Goal: Task Accomplishment & Management: Complete application form

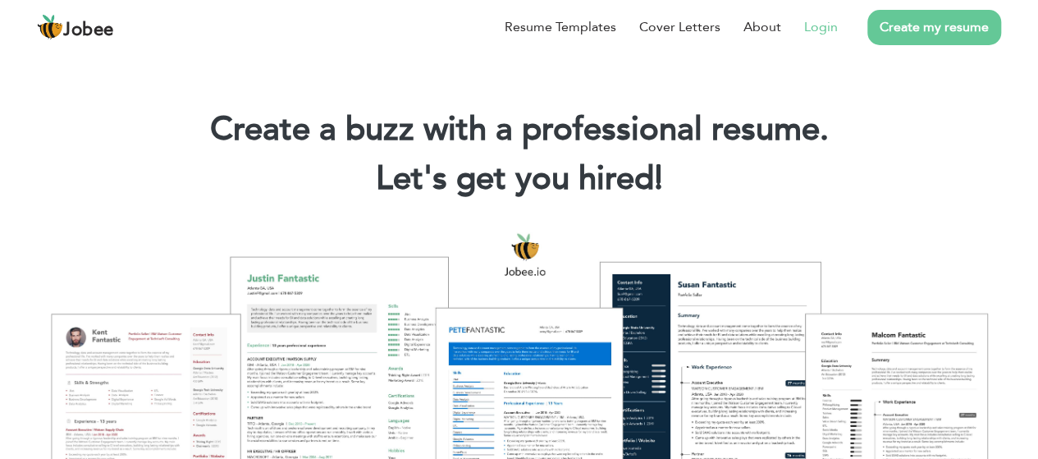
click at [811, 25] on link "Login" at bounding box center [821, 27] width 34 height 20
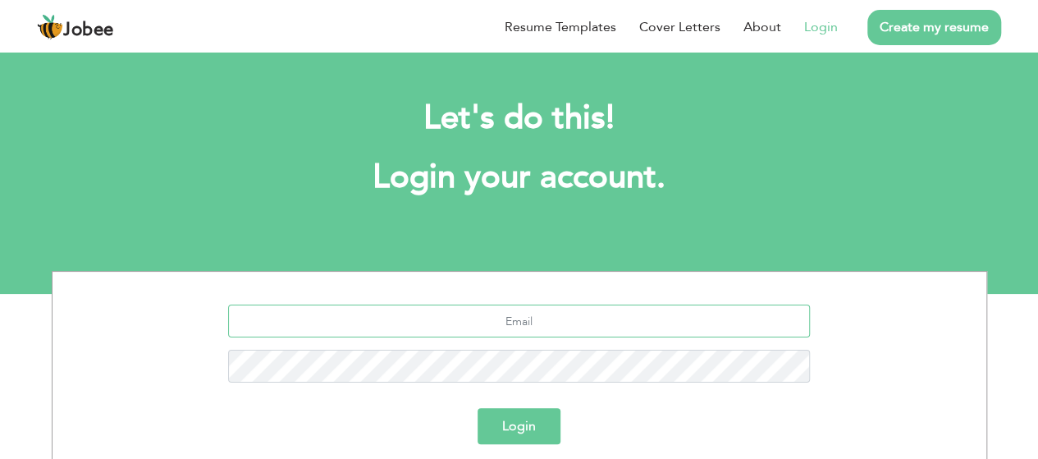
click at [449, 336] on input "text" at bounding box center [519, 320] width 582 height 33
type input "m"
paste input "1"
type input "[EMAIL_ADDRESS][DOMAIN_NAME]"
click at [527, 431] on button "Login" at bounding box center [519, 426] width 83 height 36
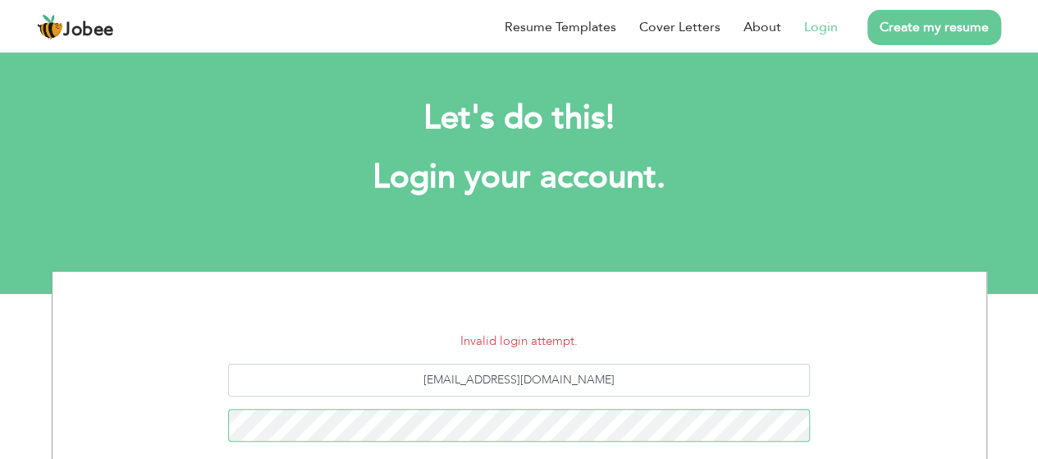
scroll to position [222, 0]
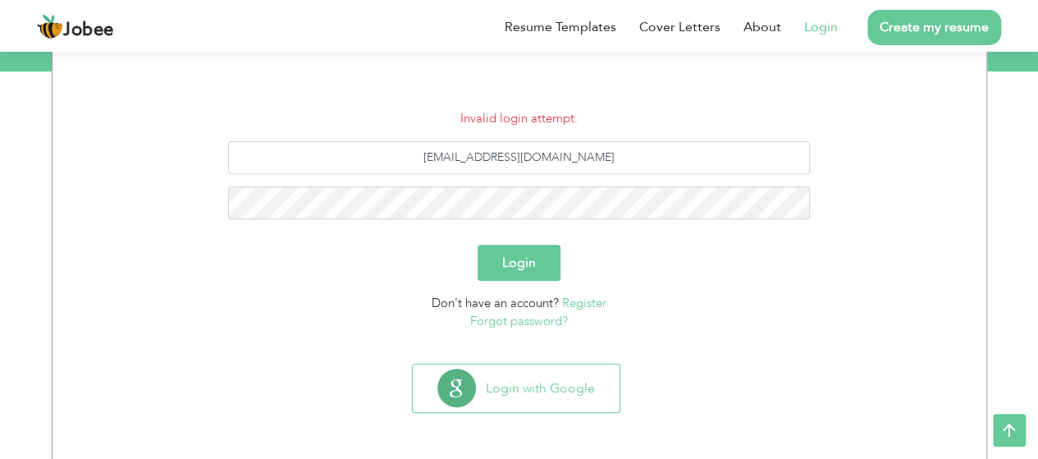
click at [522, 270] on button "Login" at bounding box center [519, 263] width 83 height 36
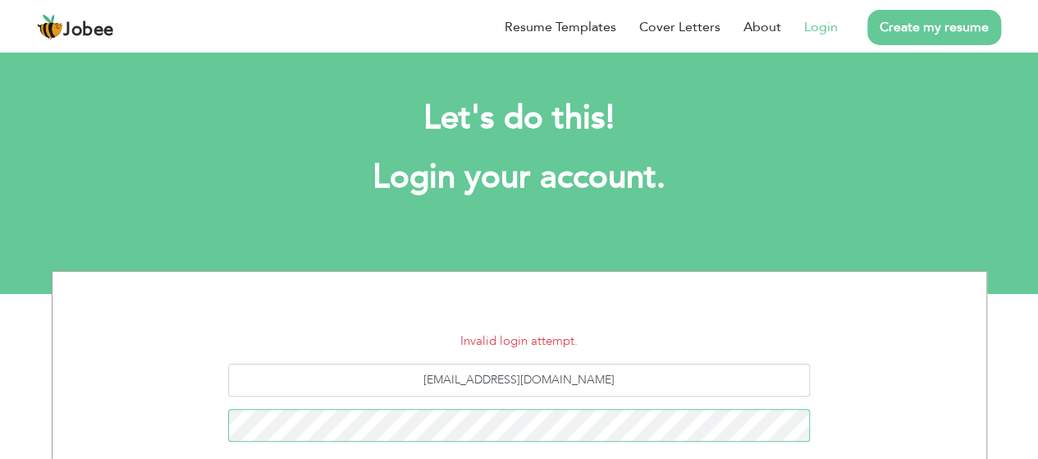
scroll to position [222, 0]
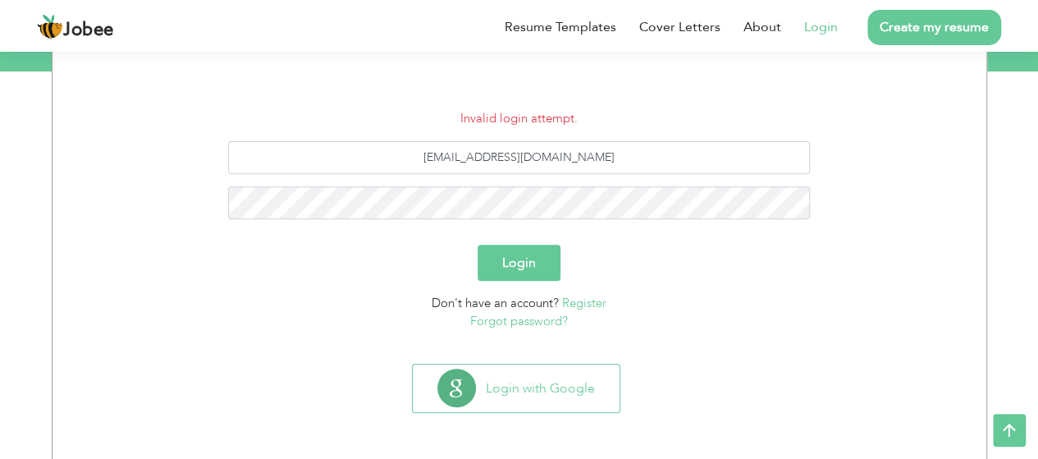
click at [504, 270] on button "Login" at bounding box center [519, 263] width 83 height 36
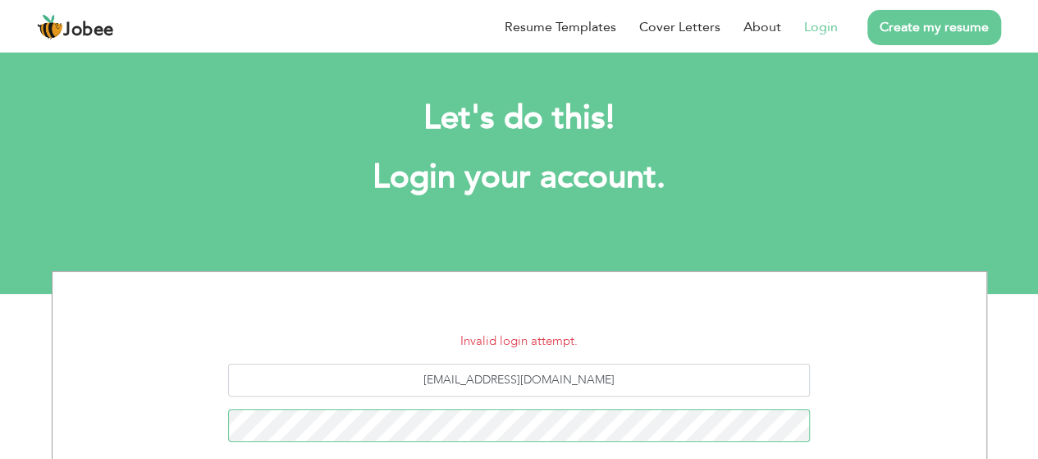
scroll to position [222, 0]
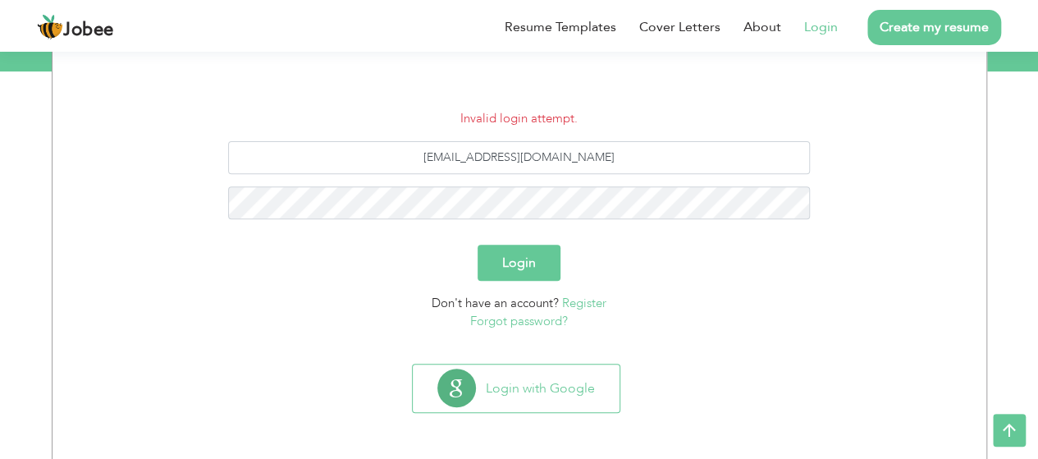
click at [515, 259] on button "Login" at bounding box center [519, 263] width 83 height 36
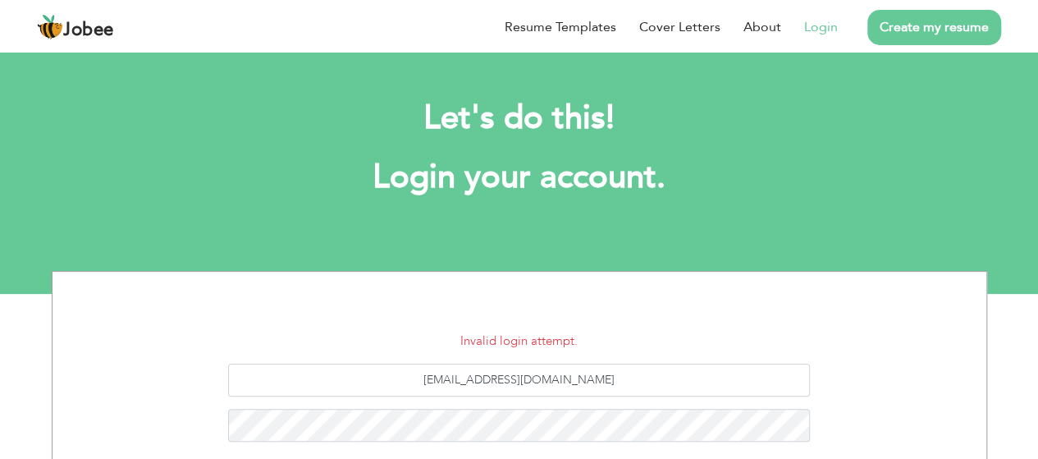
click at [309, 312] on section "Invalid login attempt. k.ahsanucando.01@gmail.com Login Don't have an account? …" at bounding box center [519, 426] width 909 height 308
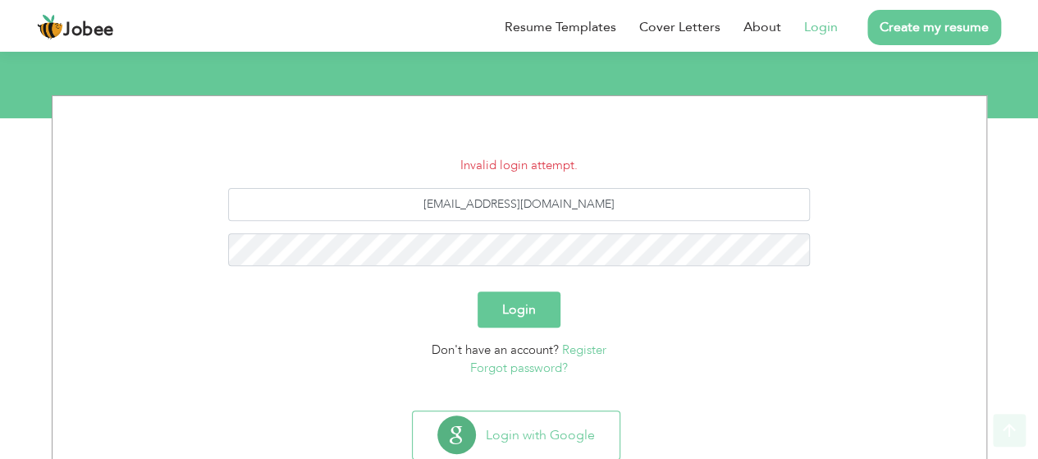
scroll to position [197, 0]
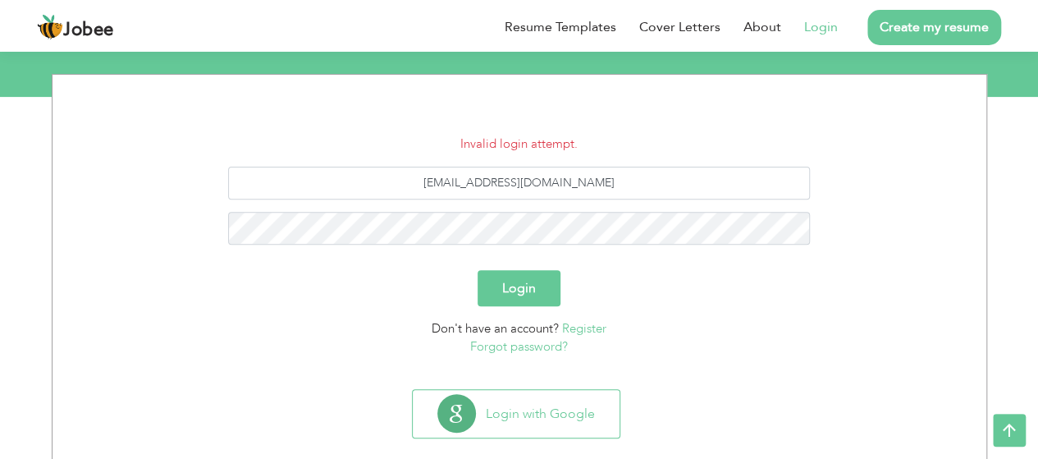
click at [536, 291] on button "Login" at bounding box center [519, 288] width 83 height 36
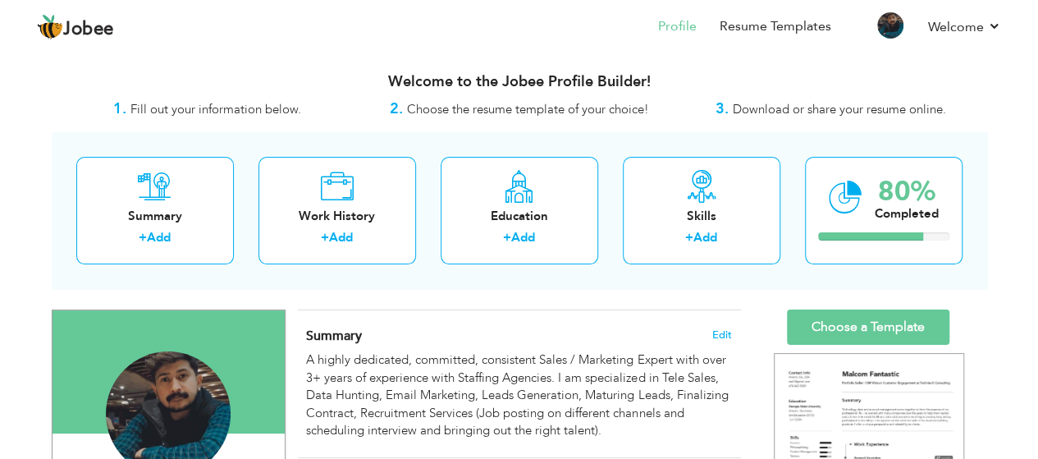
scroll to position [2, 0]
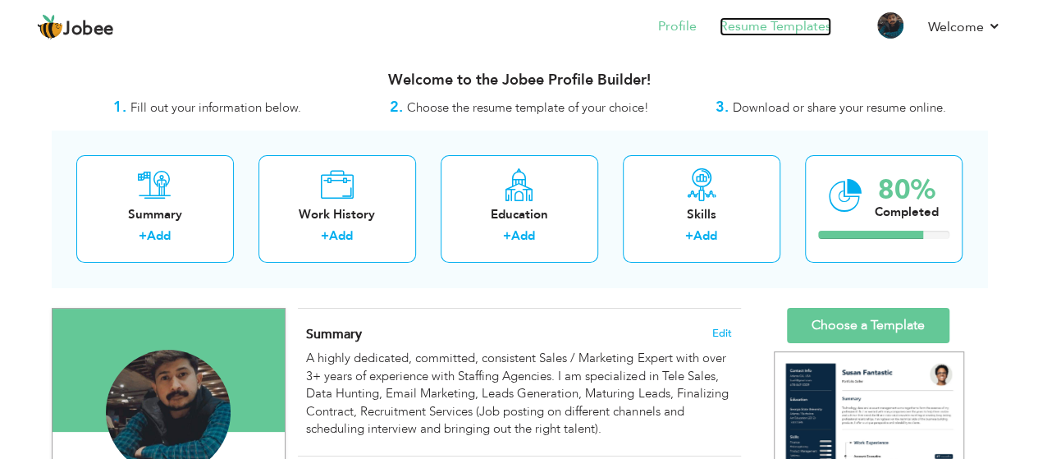
click at [791, 29] on link "Resume Templates" at bounding box center [776, 26] width 112 height 19
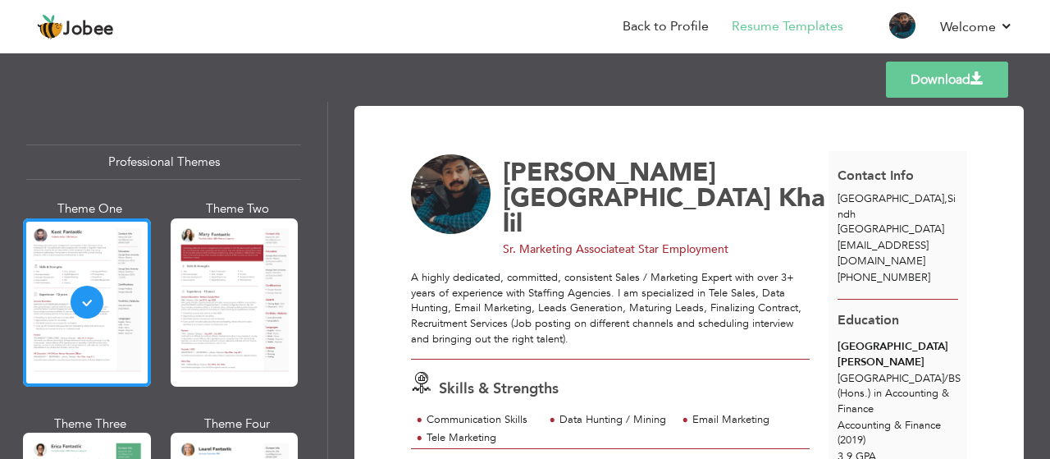
click at [314, 289] on div "Professional Themes Theme One Theme Two Theme Three Theme Six" at bounding box center [163, 280] width 327 height 357
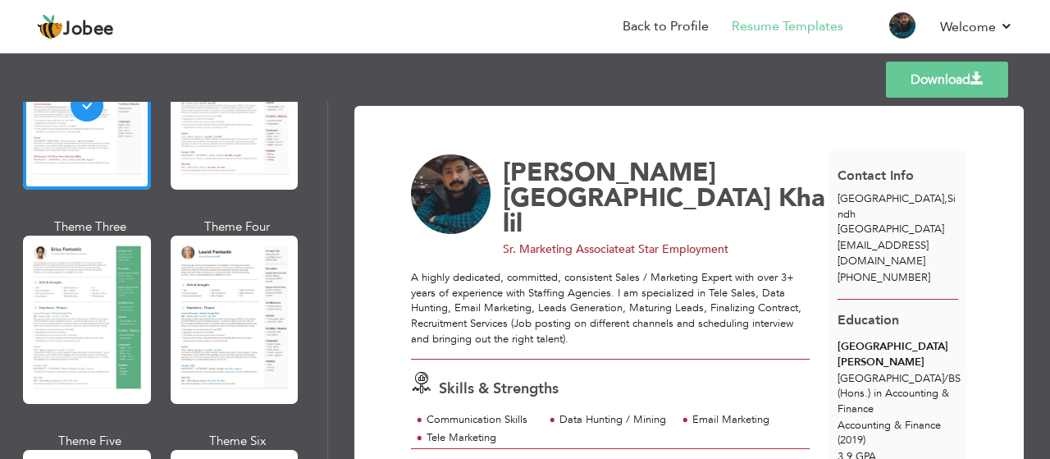
scroll to position [295, 0]
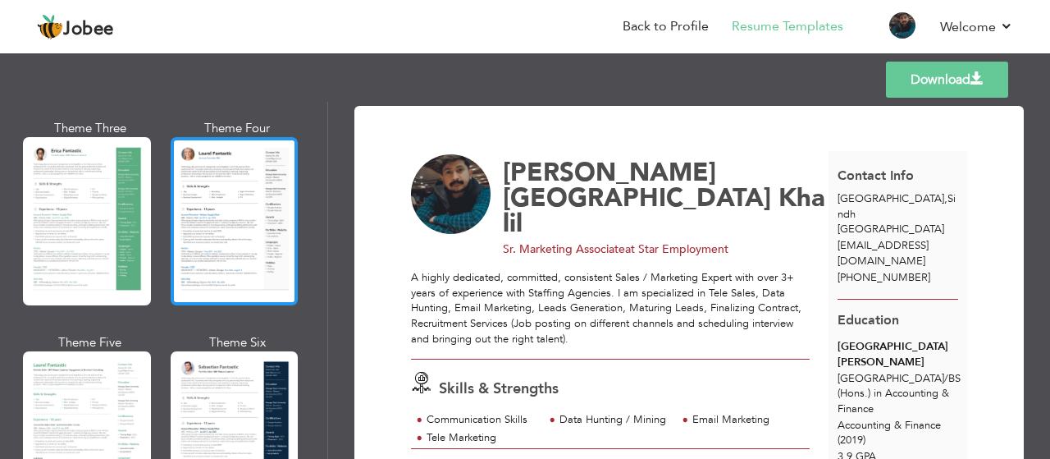
click at [239, 240] on div at bounding box center [235, 221] width 128 height 168
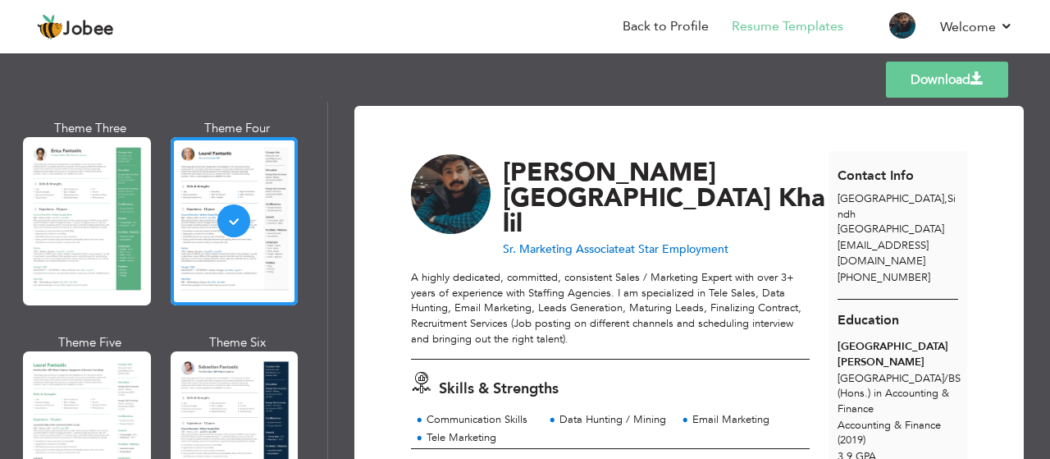
click at [584, 319] on div "A highly dedicated, committed, consistent Sales / Marketing Expert with over 3+…" at bounding box center [610, 308] width 399 height 76
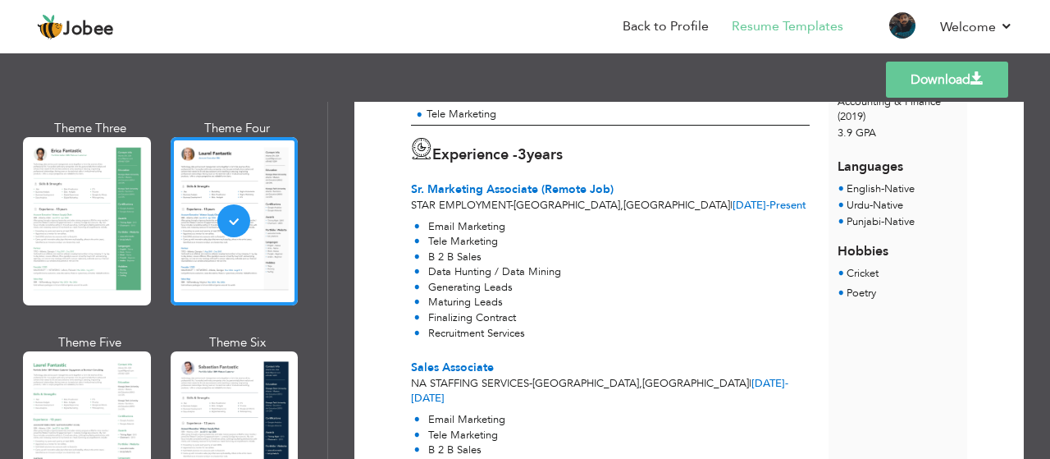
scroll to position [427, 0]
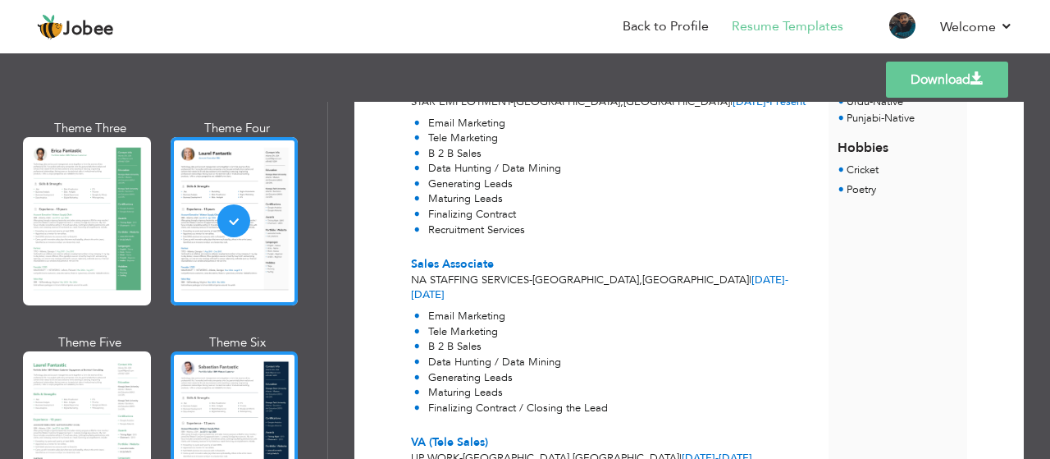
click at [206, 364] on div at bounding box center [235, 435] width 128 height 168
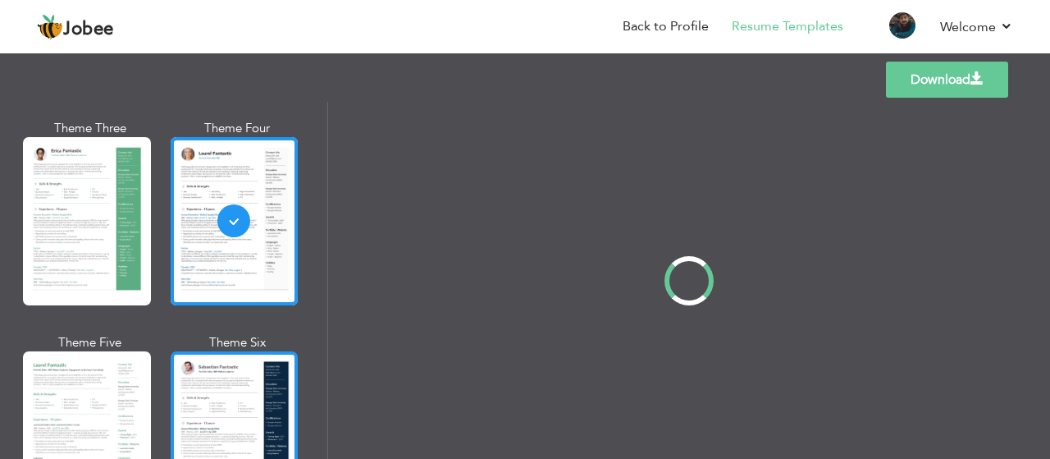
scroll to position [0, 0]
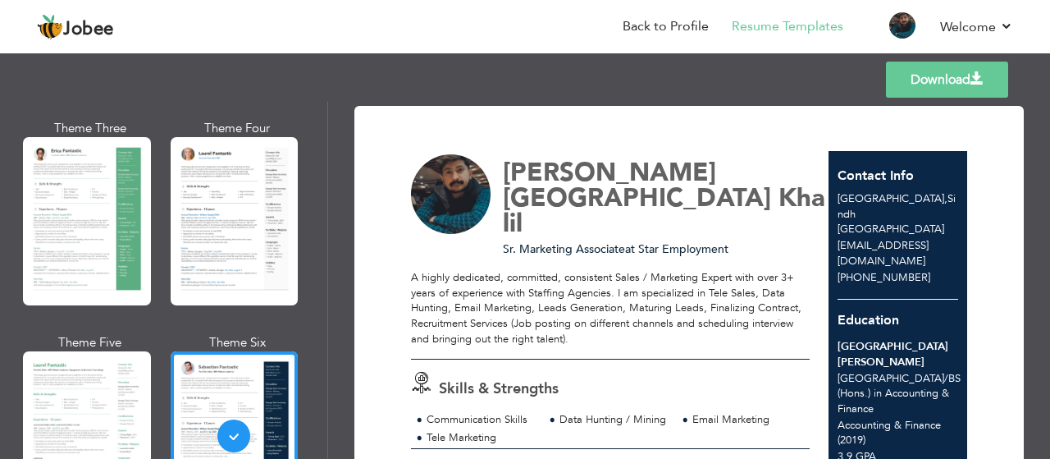
click at [620, 270] on div "A highly dedicated, committed, consistent Sales / Marketing Expert with over 3+…" at bounding box center [610, 308] width 399 height 76
click at [653, 32] on link "Back to Profile" at bounding box center [666, 26] width 86 height 19
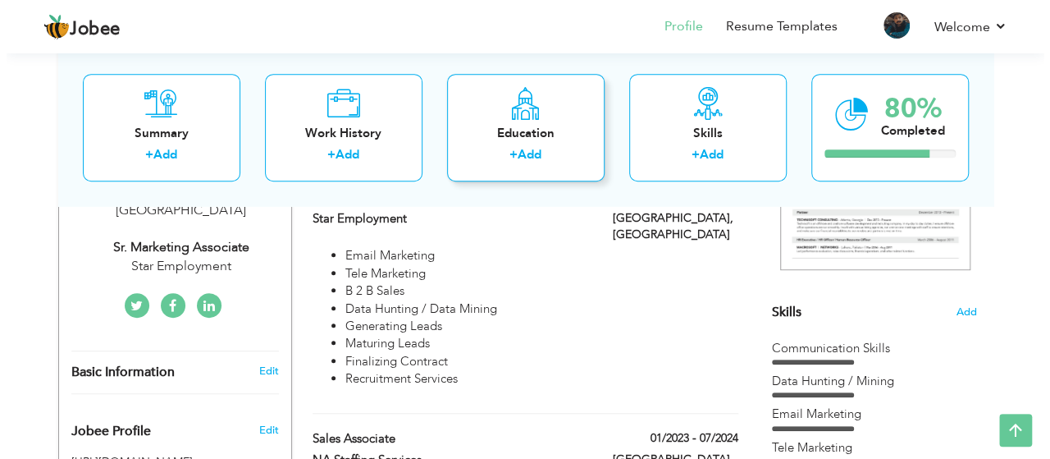
scroll to position [295, 0]
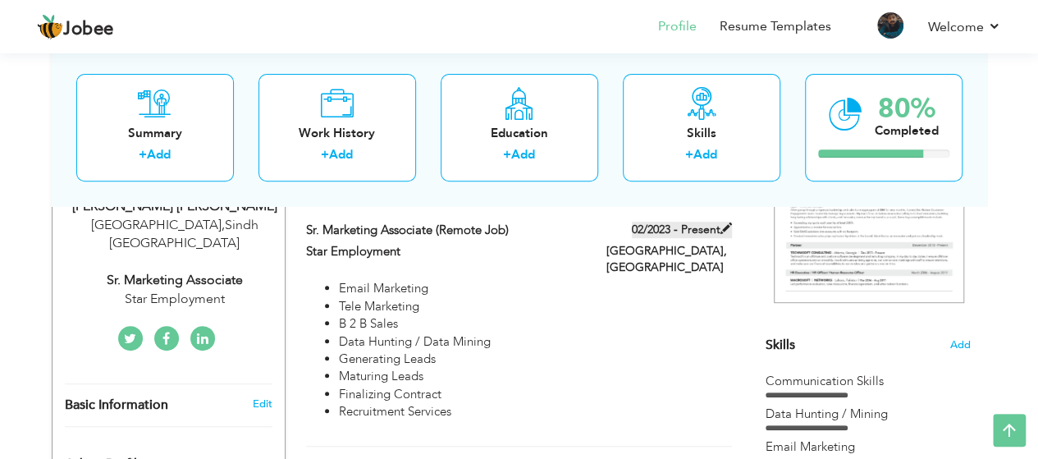
click at [725, 227] on span at bounding box center [726, 227] width 11 height 11
type input "Sr. Marketing Associate (Remote Job)"
type input "Star Employment"
type input "02/2023"
type input "[GEOGRAPHIC_DATA]"
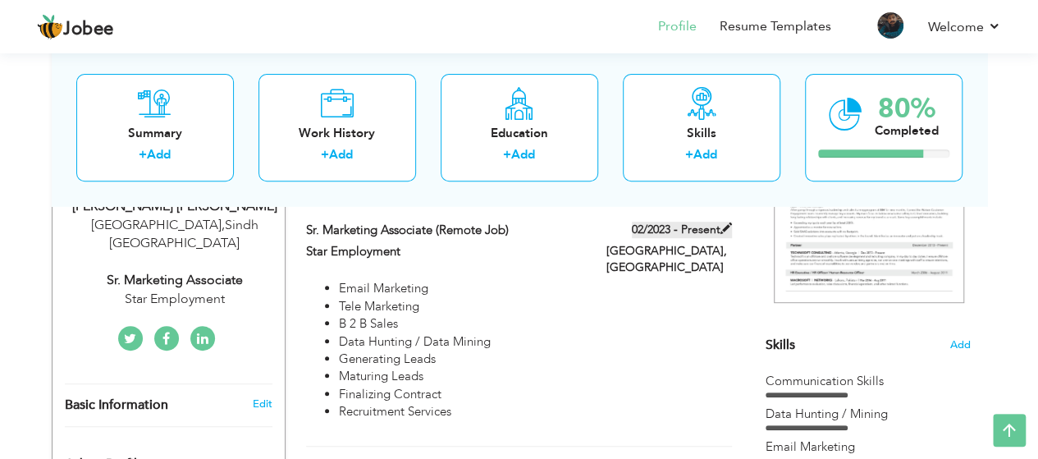
type input "[GEOGRAPHIC_DATA]"
checkbox input "true"
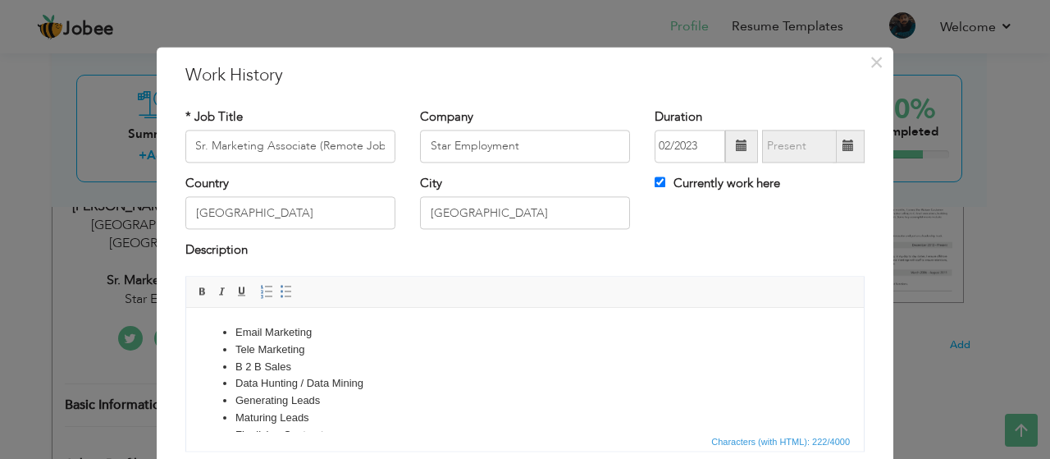
scroll to position [0, 0]
click at [737, 144] on span at bounding box center [741, 145] width 11 height 11
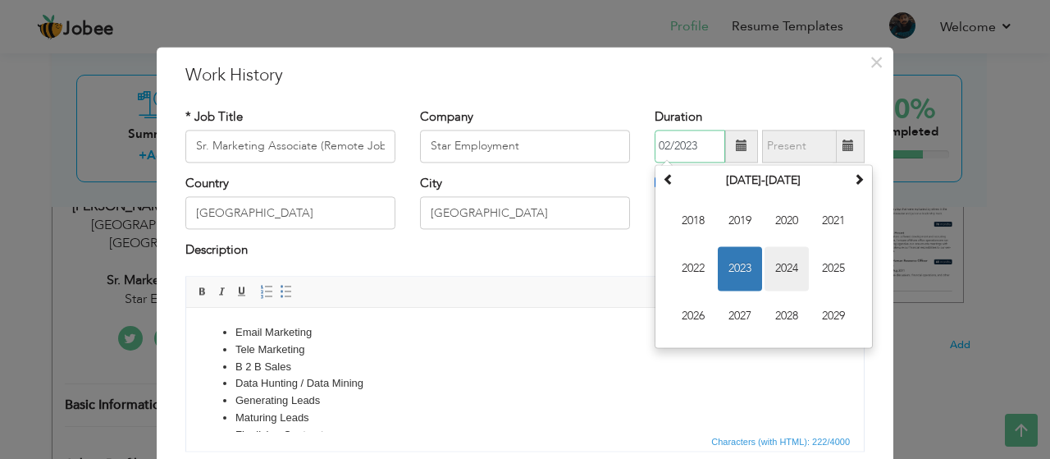
click at [777, 255] on span "2024" at bounding box center [787, 268] width 44 height 44
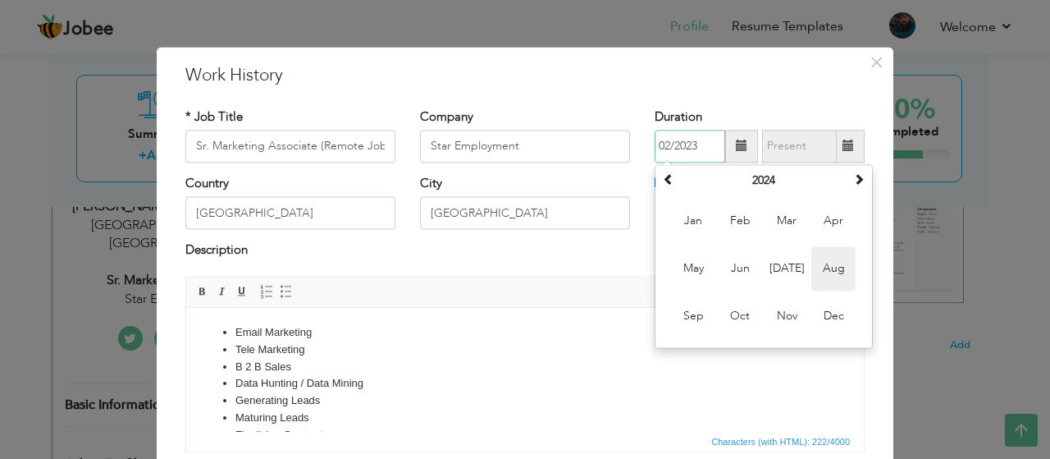
click at [831, 277] on span "Aug" at bounding box center [834, 268] width 44 height 44
type input "08/2024"
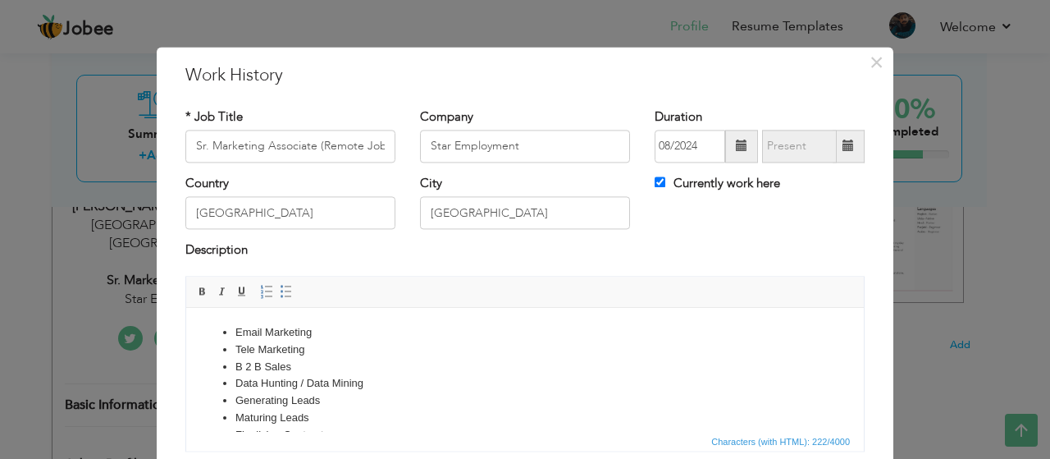
click at [693, 229] on div "Country Pakistan City Lahore Currently work here" at bounding box center [525, 208] width 704 height 66
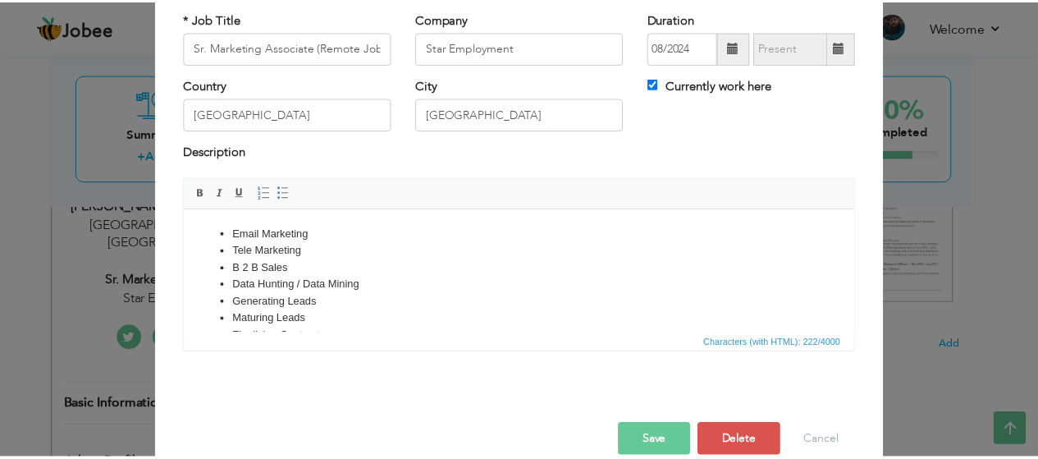
scroll to position [124, 0]
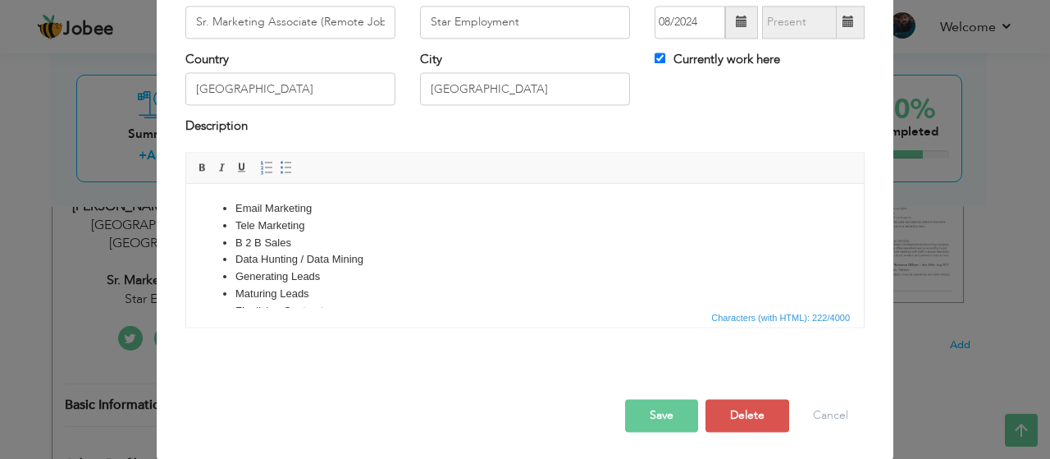
click at [651, 419] on button "Save" at bounding box center [661, 415] width 73 height 33
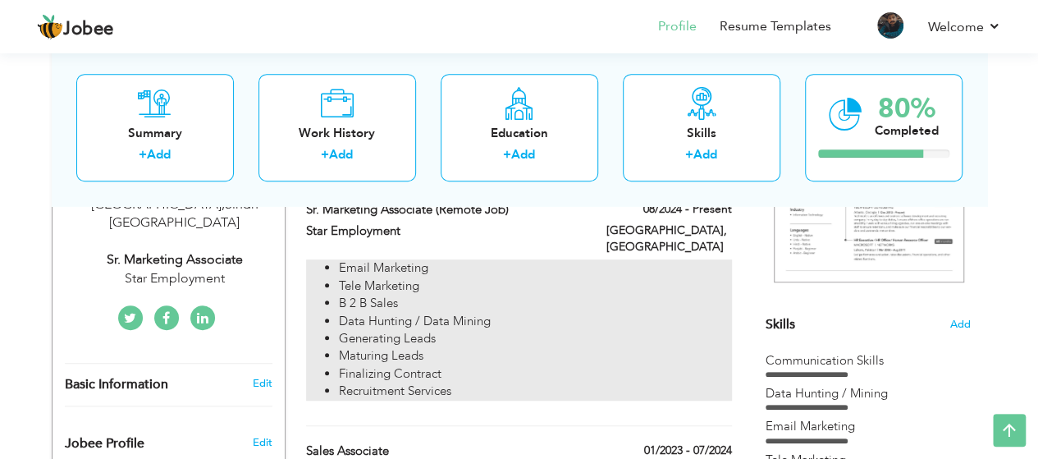
scroll to position [295, 0]
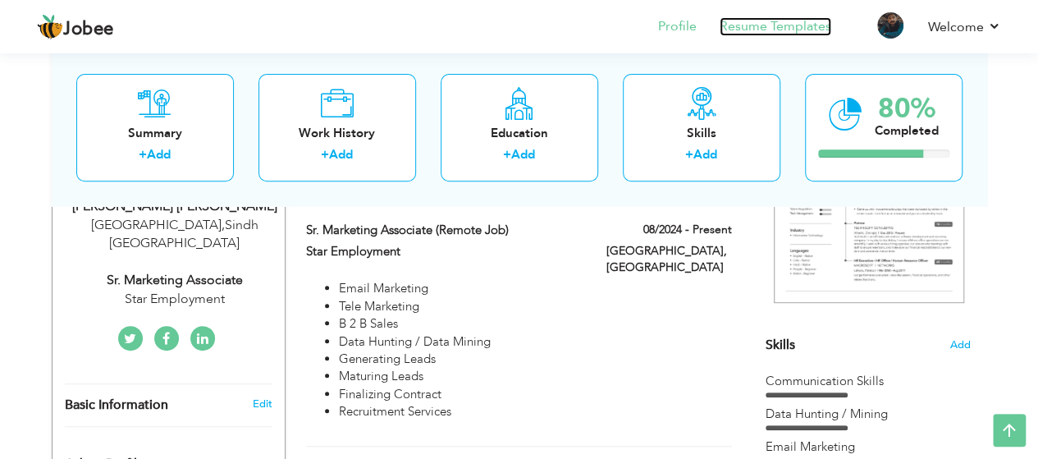
click at [788, 22] on link "Resume Templates" at bounding box center [776, 26] width 112 height 19
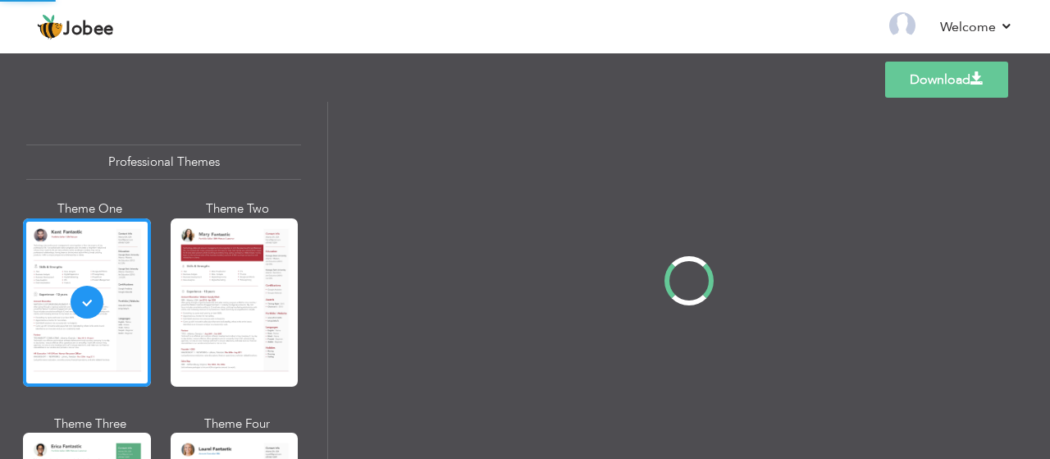
click at [643, 206] on div at bounding box center [689, 280] width 722 height 357
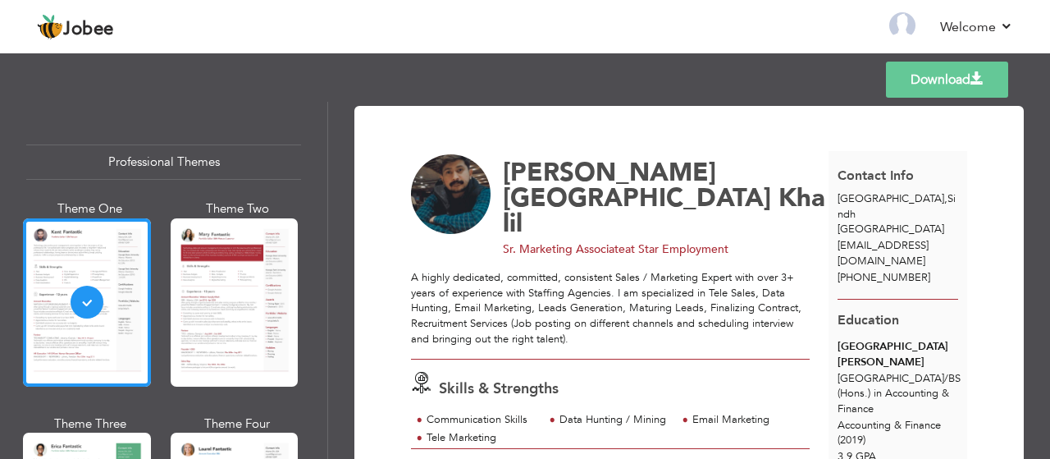
click at [315, 295] on div "Professional Themes Theme One Theme Two Theme Three Theme Six" at bounding box center [163, 280] width 327 height 357
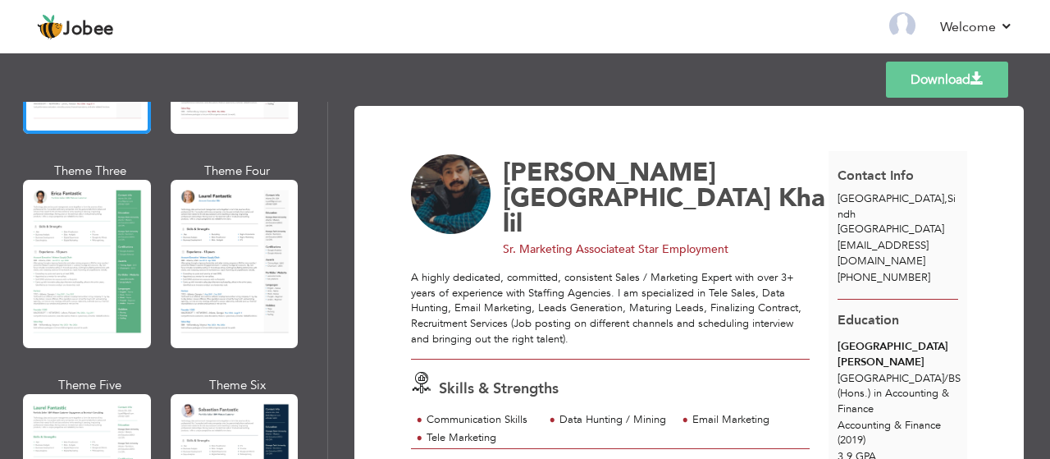
scroll to position [263, 0]
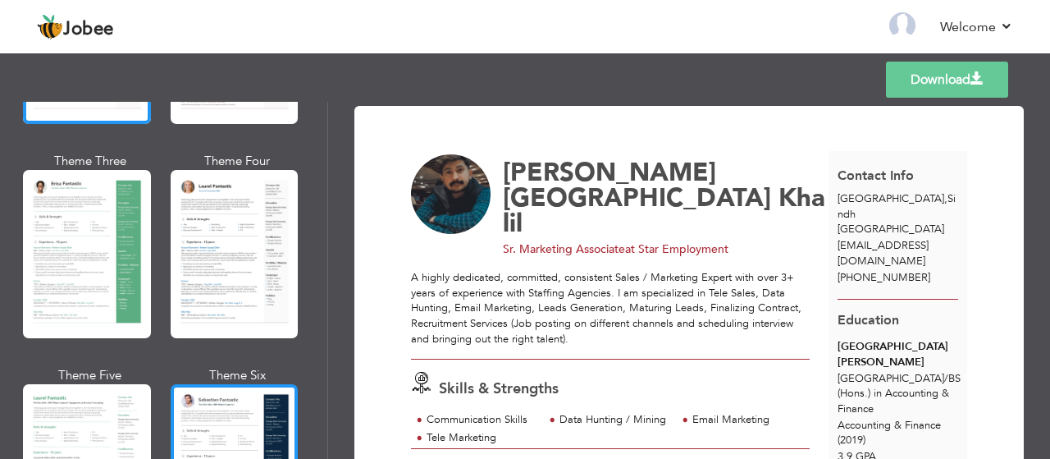
click at [217, 419] on div at bounding box center [235, 468] width 128 height 168
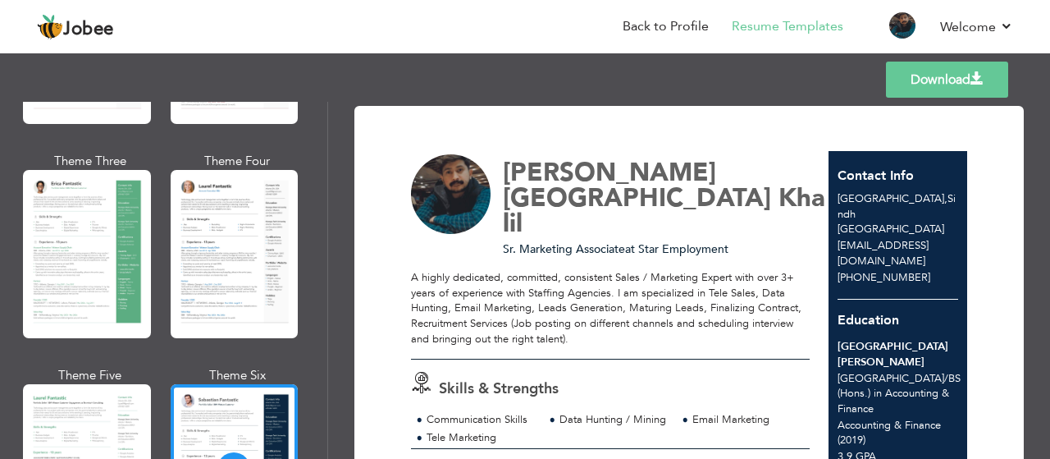
click at [932, 78] on link "Download" at bounding box center [947, 80] width 122 height 36
